Goal: Communication & Community: Ask a question

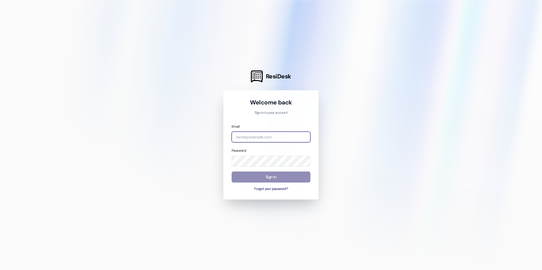
type input "[EMAIL_ADDRESS][DOMAIN_NAME]"
click at [269, 177] on button "Sign In" at bounding box center [270, 177] width 79 height 11
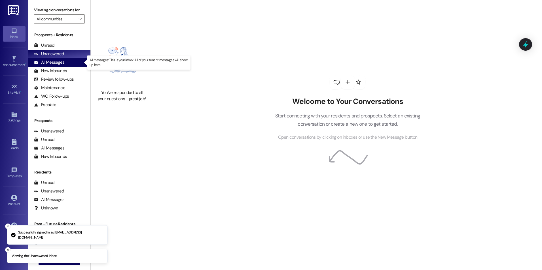
click at [61, 61] on div "All Messages" at bounding box center [49, 62] width 30 height 6
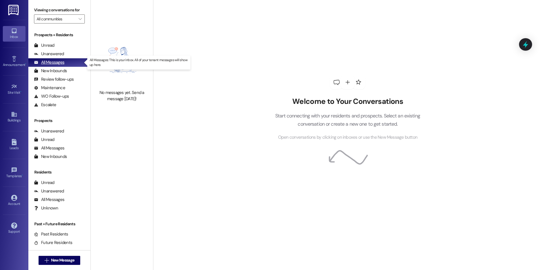
click at [56, 62] on div "All Messages" at bounding box center [49, 62] width 30 height 6
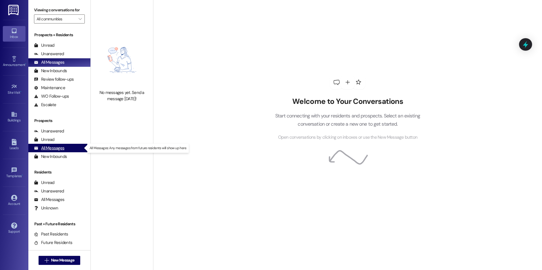
click at [55, 148] on div "All Messages" at bounding box center [49, 148] width 30 height 6
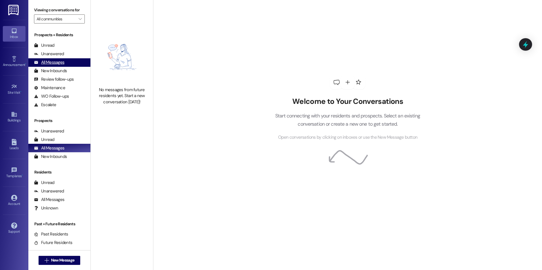
click at [50, 60] on div "All Messages" at bounding box center [49, 62] width 30 height 6
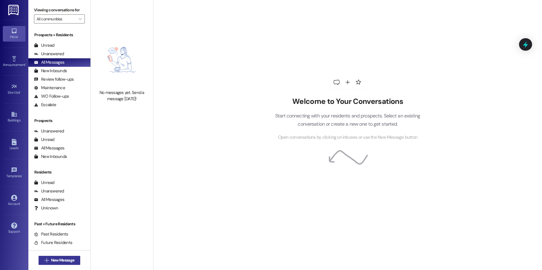
click at [60, 260] on span "New Message" at bounding box center [62, 260] width 23 height 6
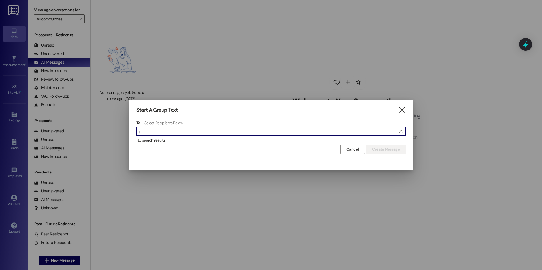
type input "j"
type input "4521"
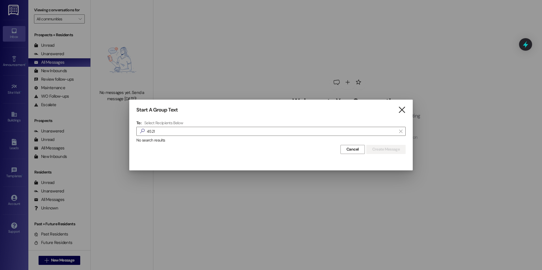
click at [401, 108] on icon "" at bounding box center [402, 110] width 8 height 6
